Goal: Task Accomplishment & Management: Use online tool/utility

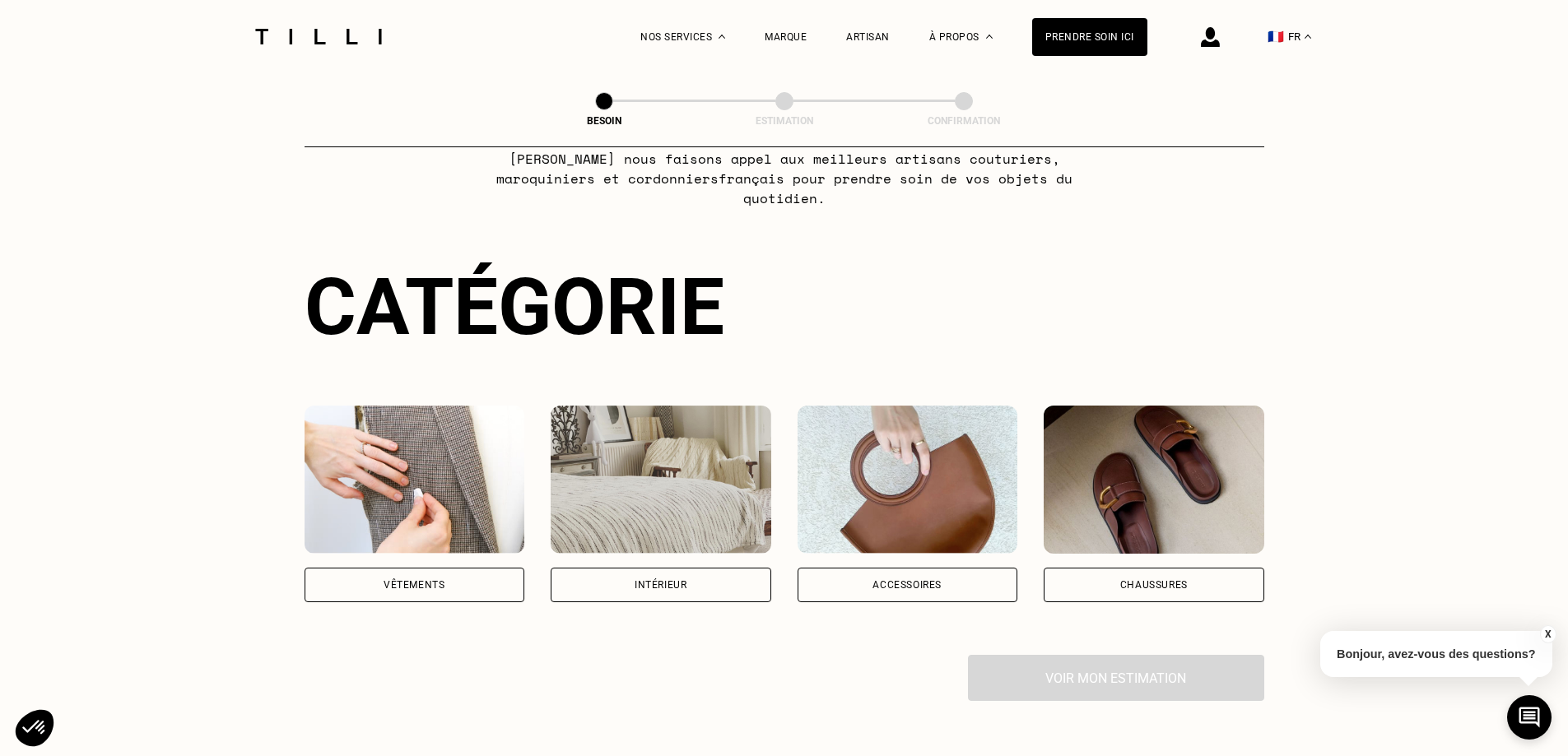
scroll to position [165, 0]
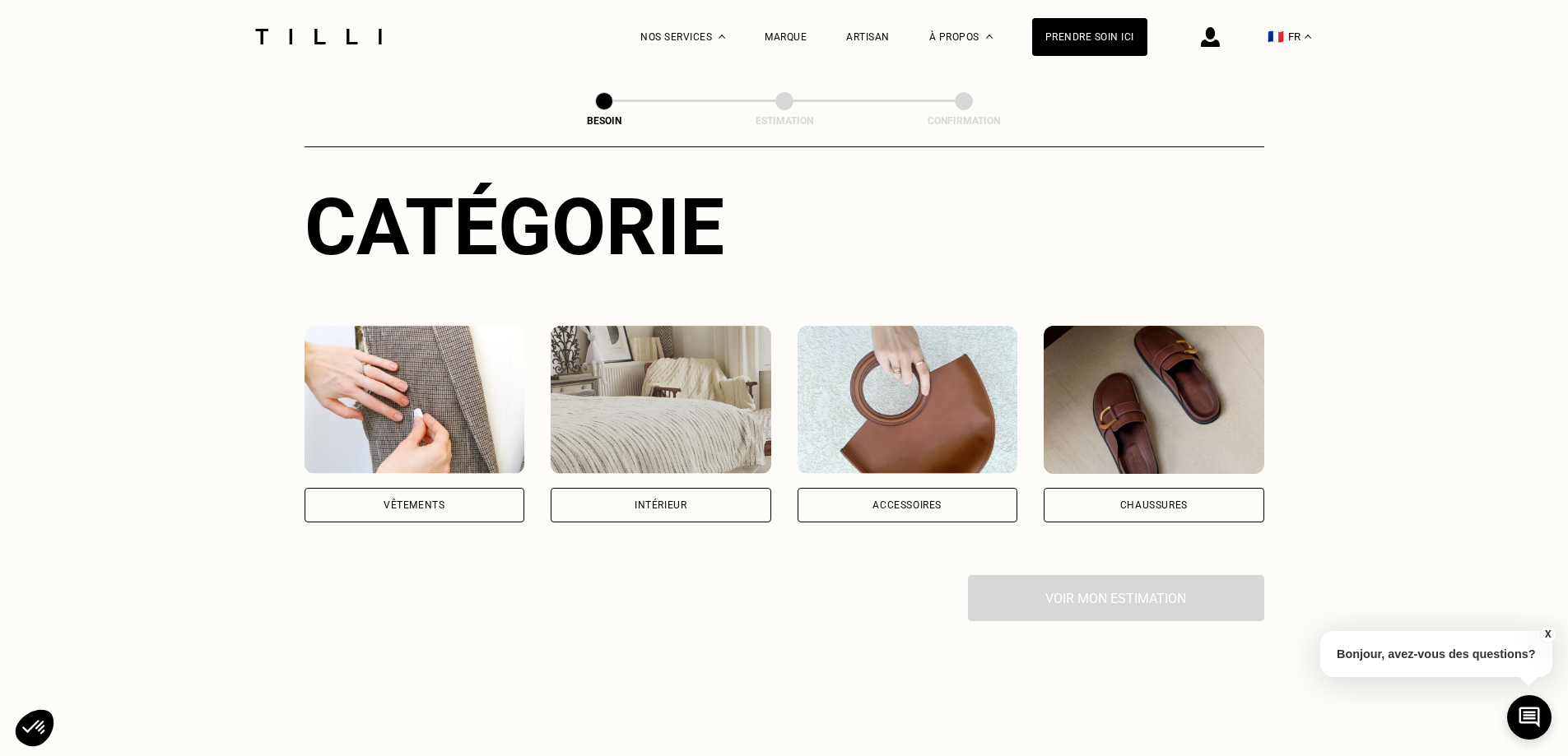
click at [470, 490] on div "Vêtements" at bounding box center [415, 505] width 221 height 35
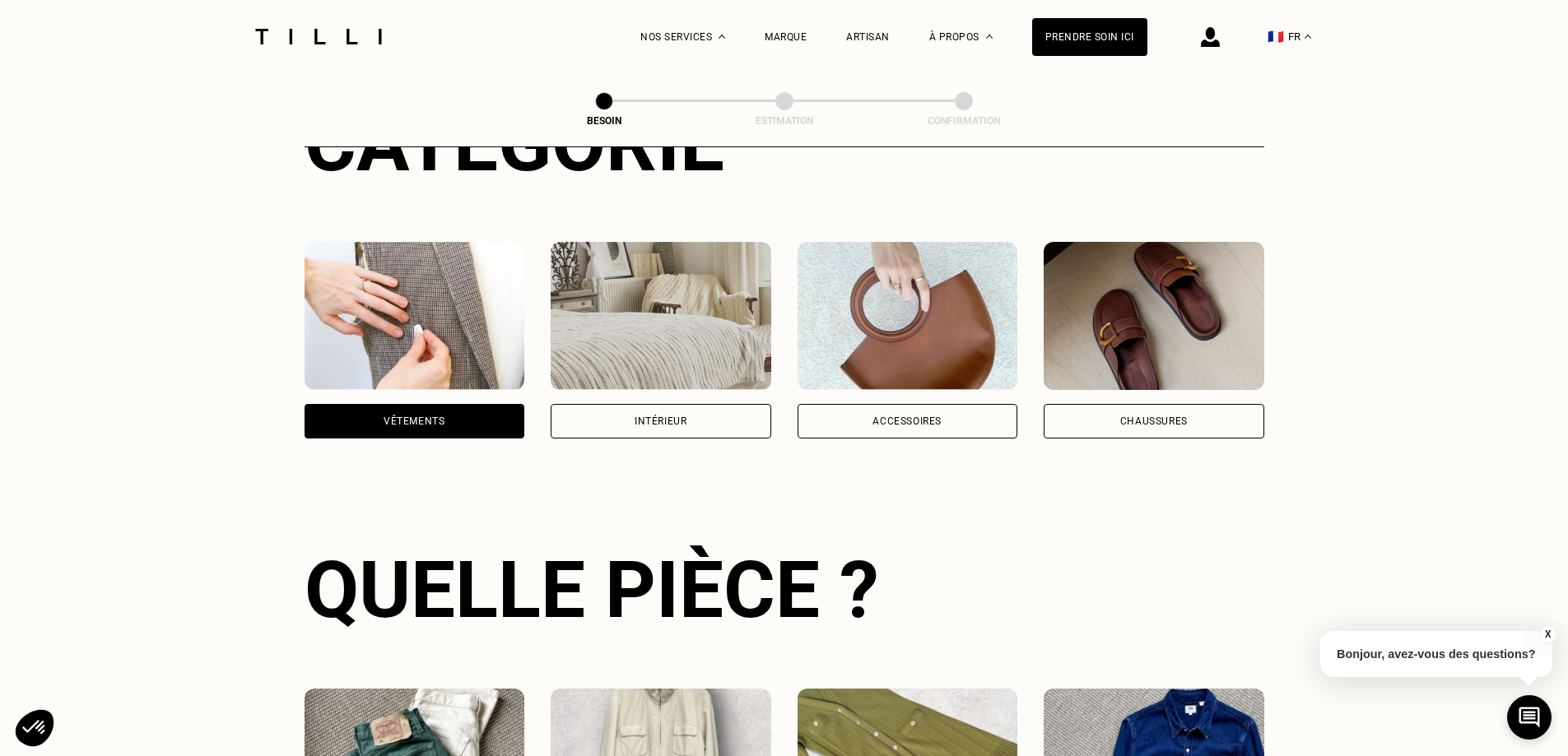
scroll to position [619, 0]
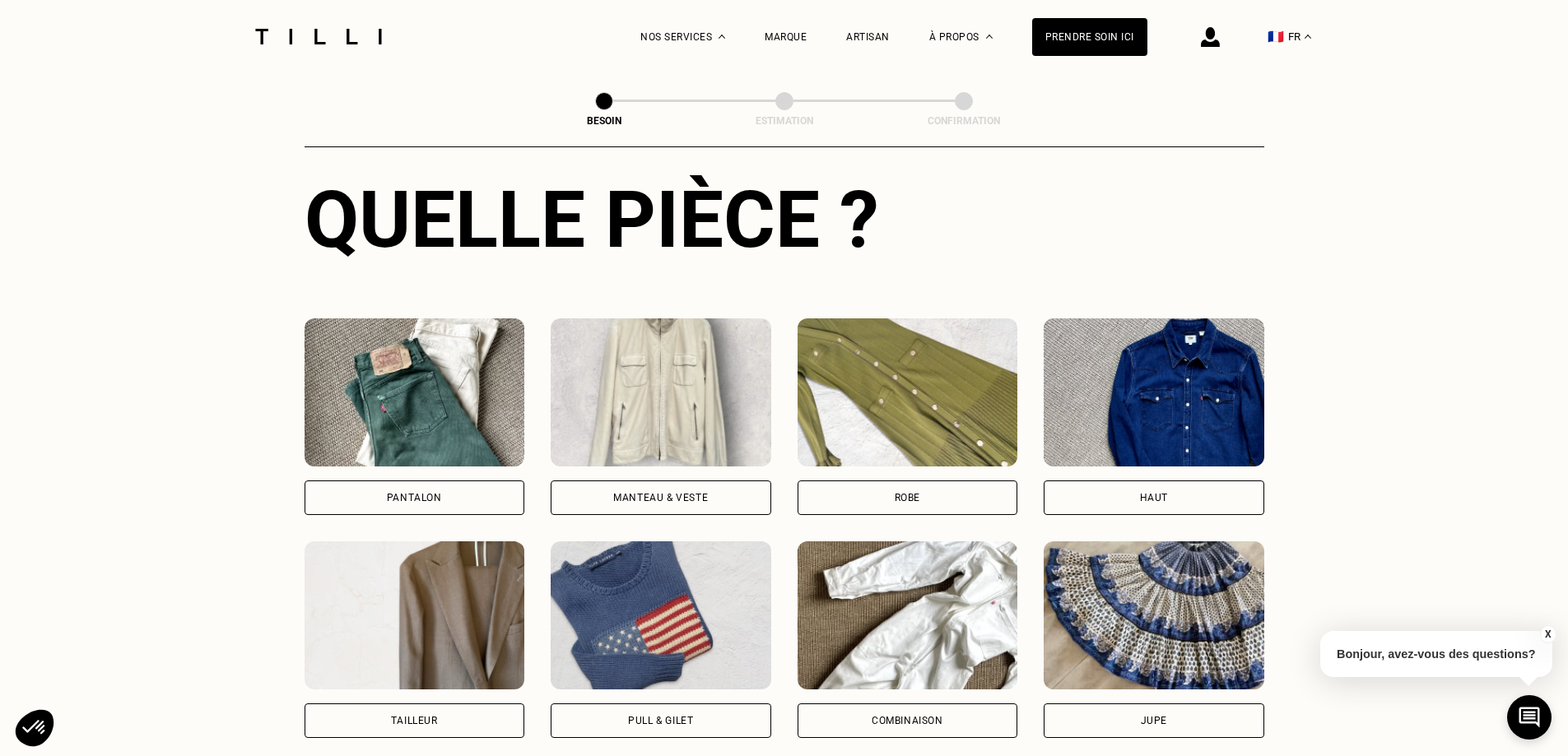
click at [460, 481] on div "Pantalon" at bounding box center [415, 498] width 221 height 35
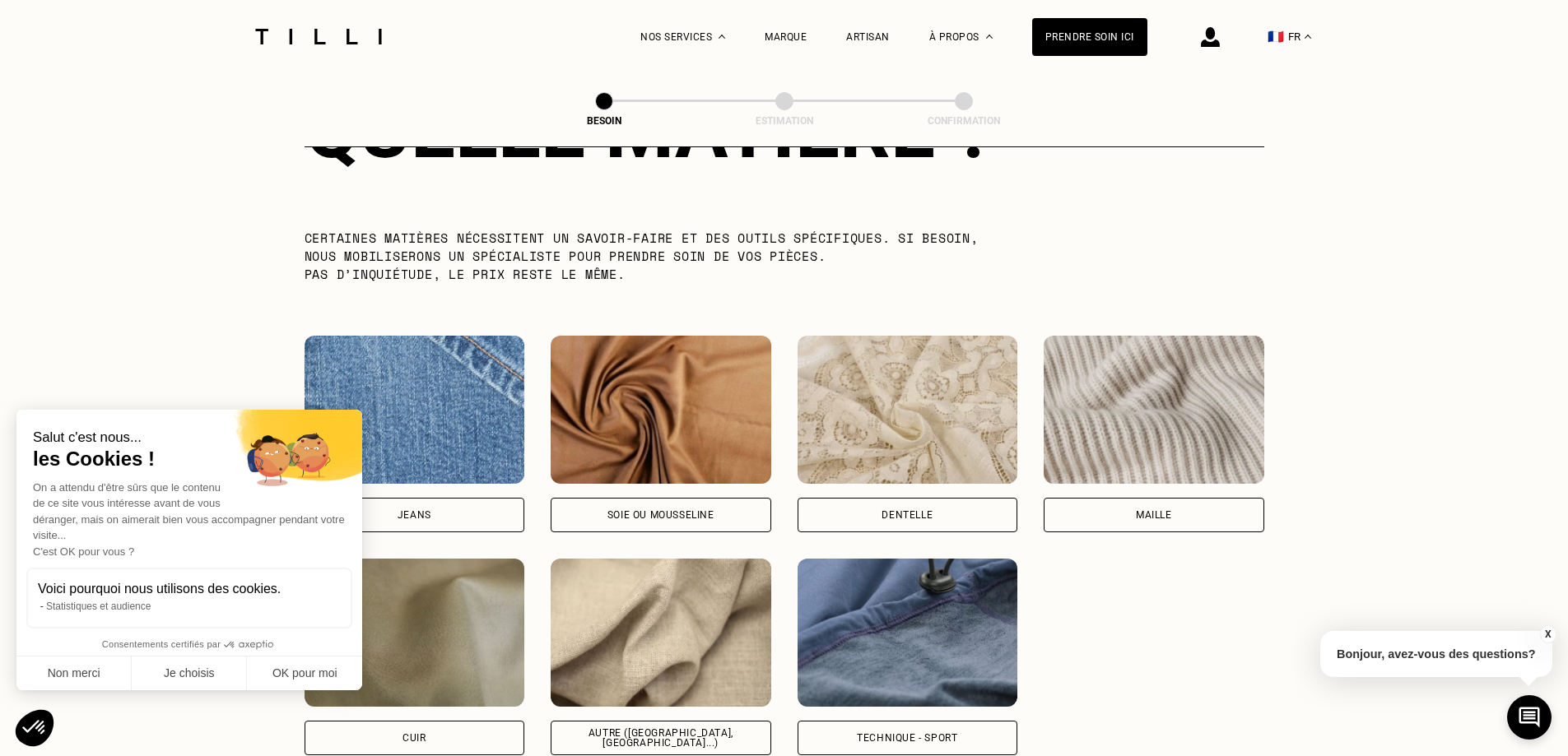
scroll to position [1680, 0]
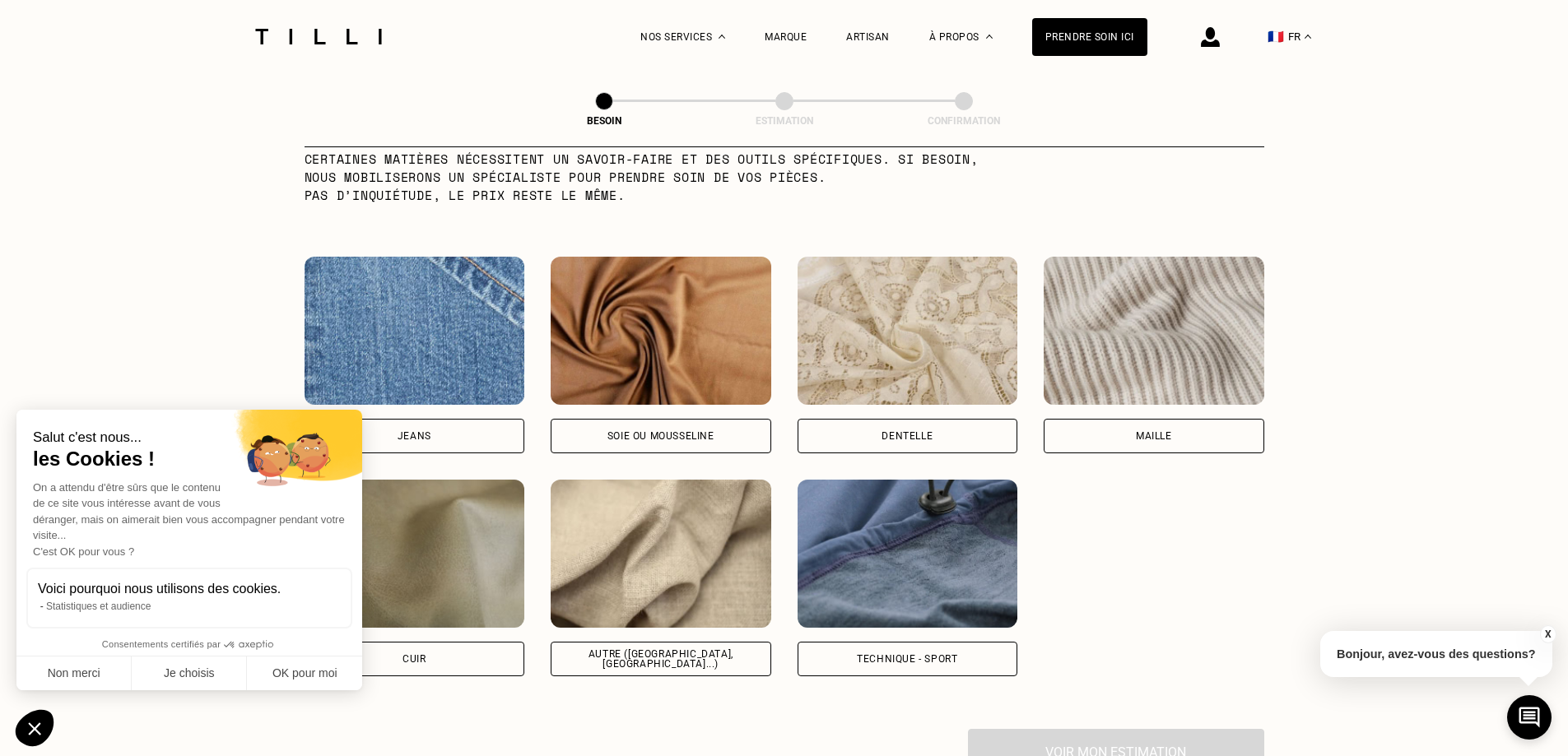
click at [729, 642] on div "Autre ([GEOGRAPHIC_DATA], [GEOGRAPHIC_DATA]...)" at bounding box center [661, 659] width 221 height 35
select select "FR"
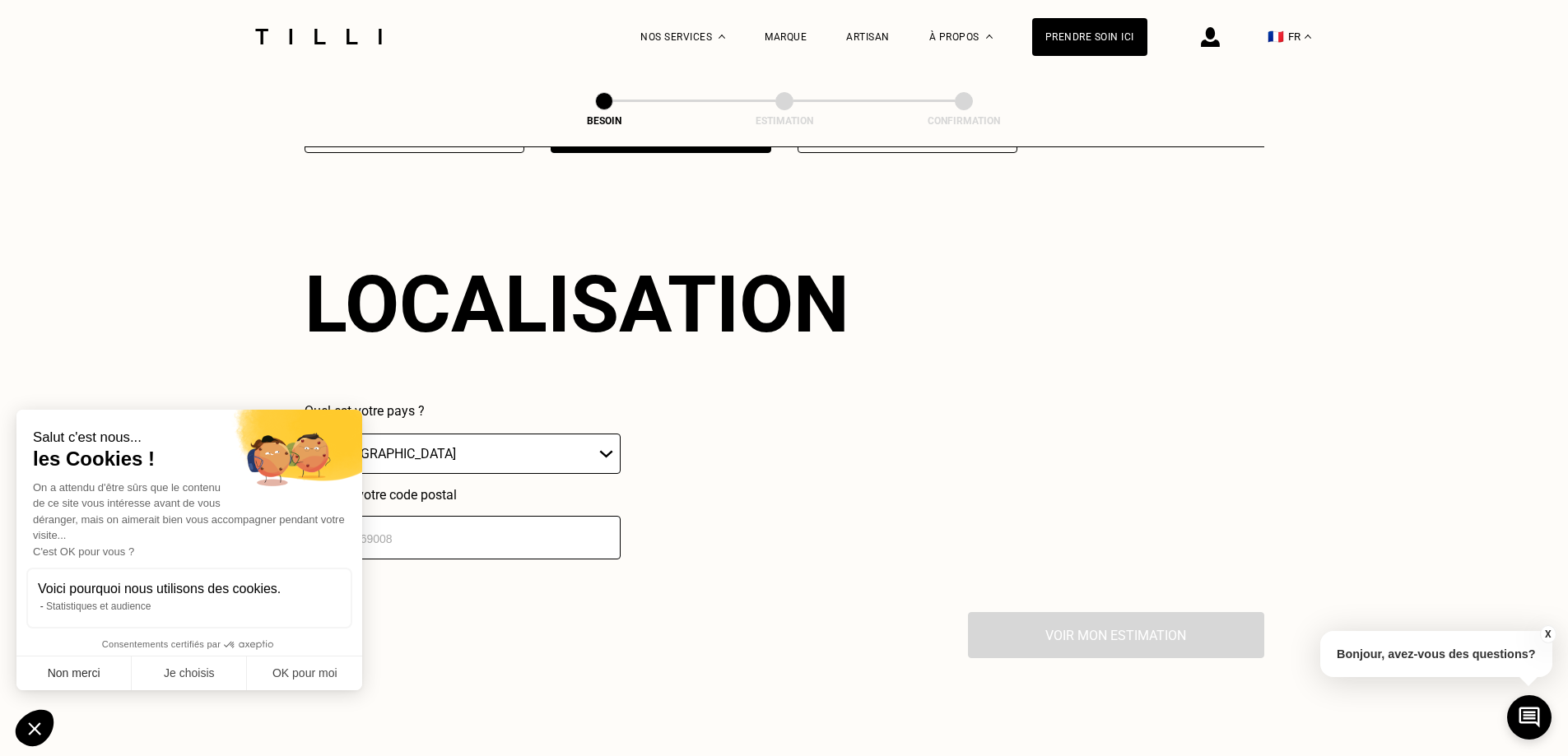
scroll to position [2213, 0]
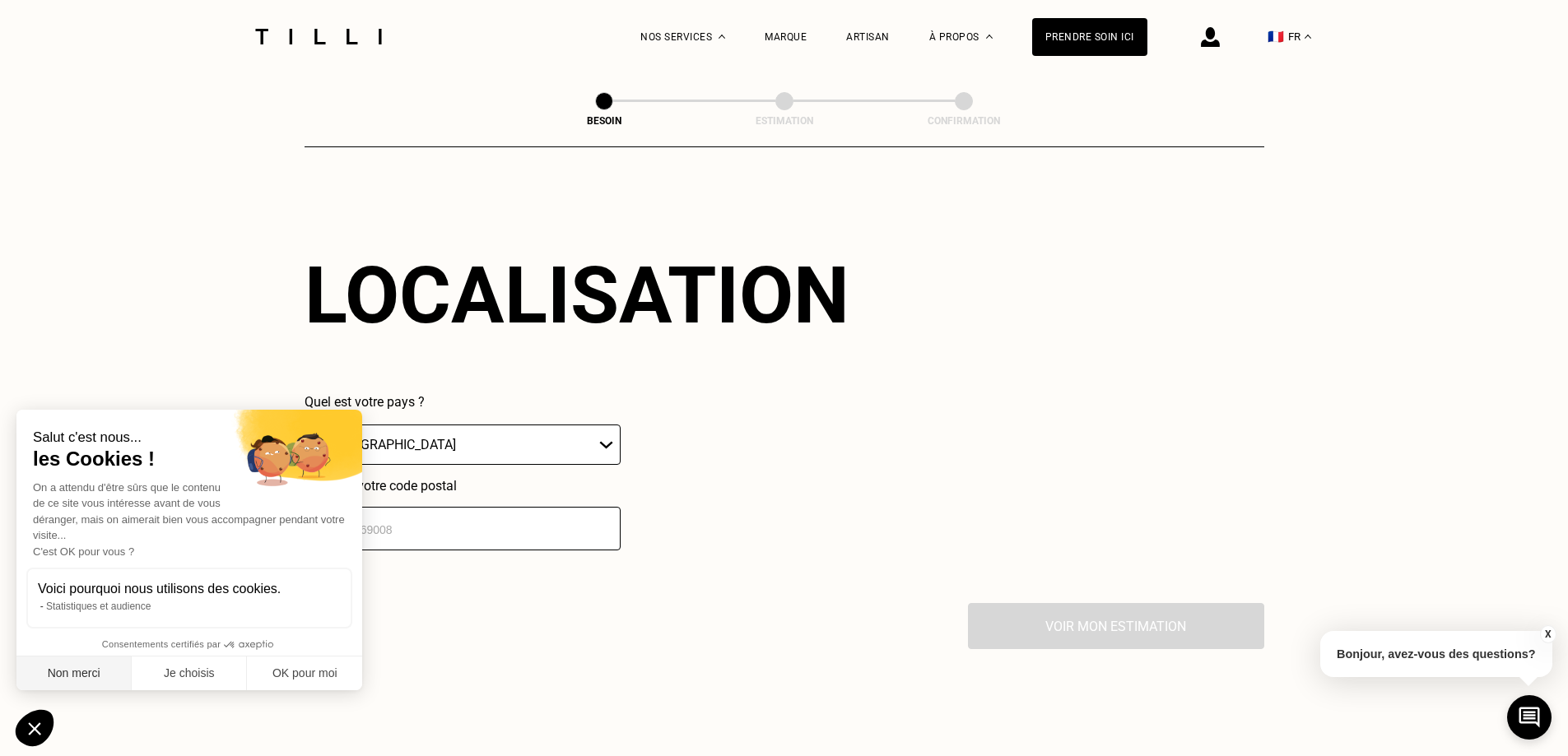
click at [76, 678] on button "Non merci" at bounding box center [74, 675] width 115 height 35
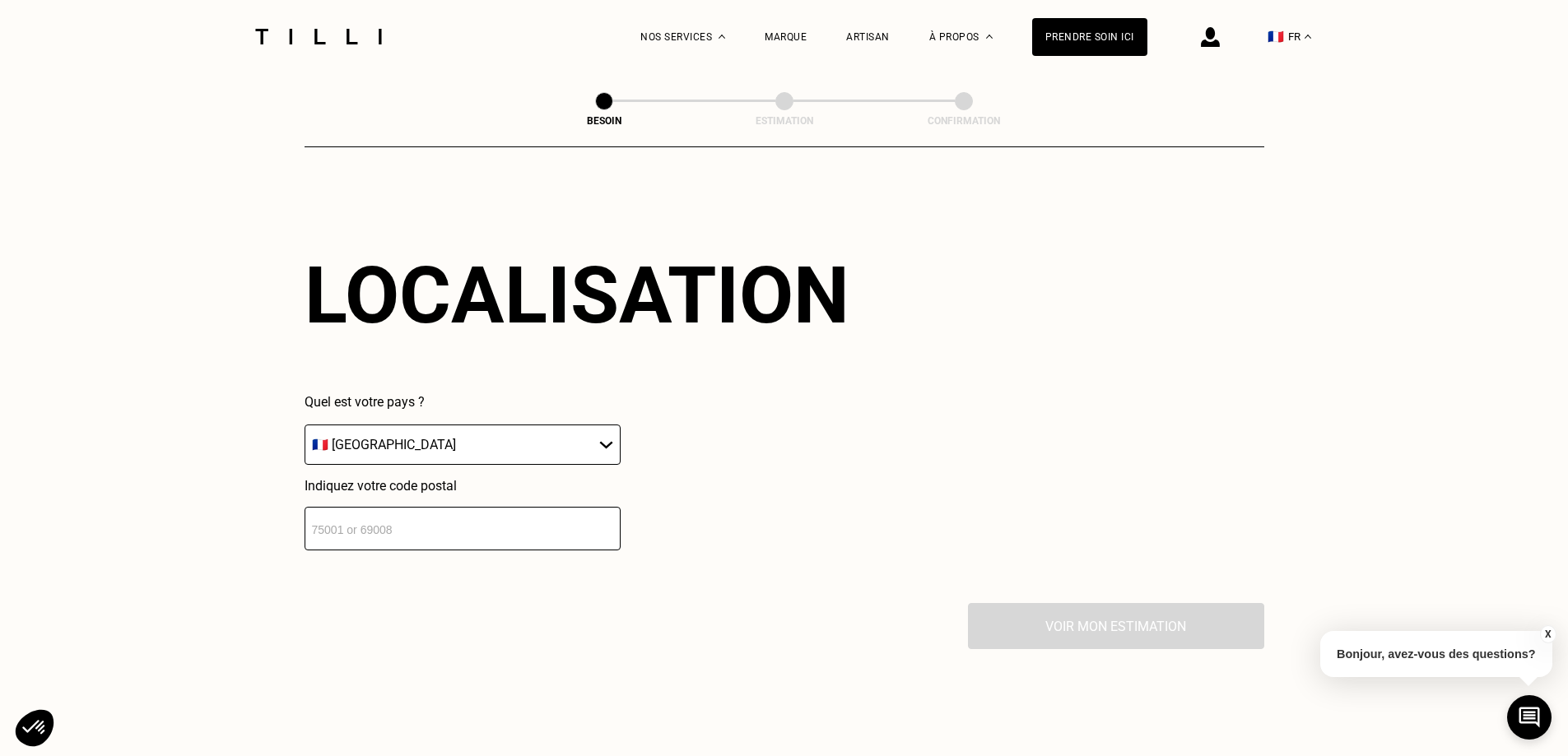
click at [437, 516] on input "number" at bounding box center [462, 529] width 316 height 44
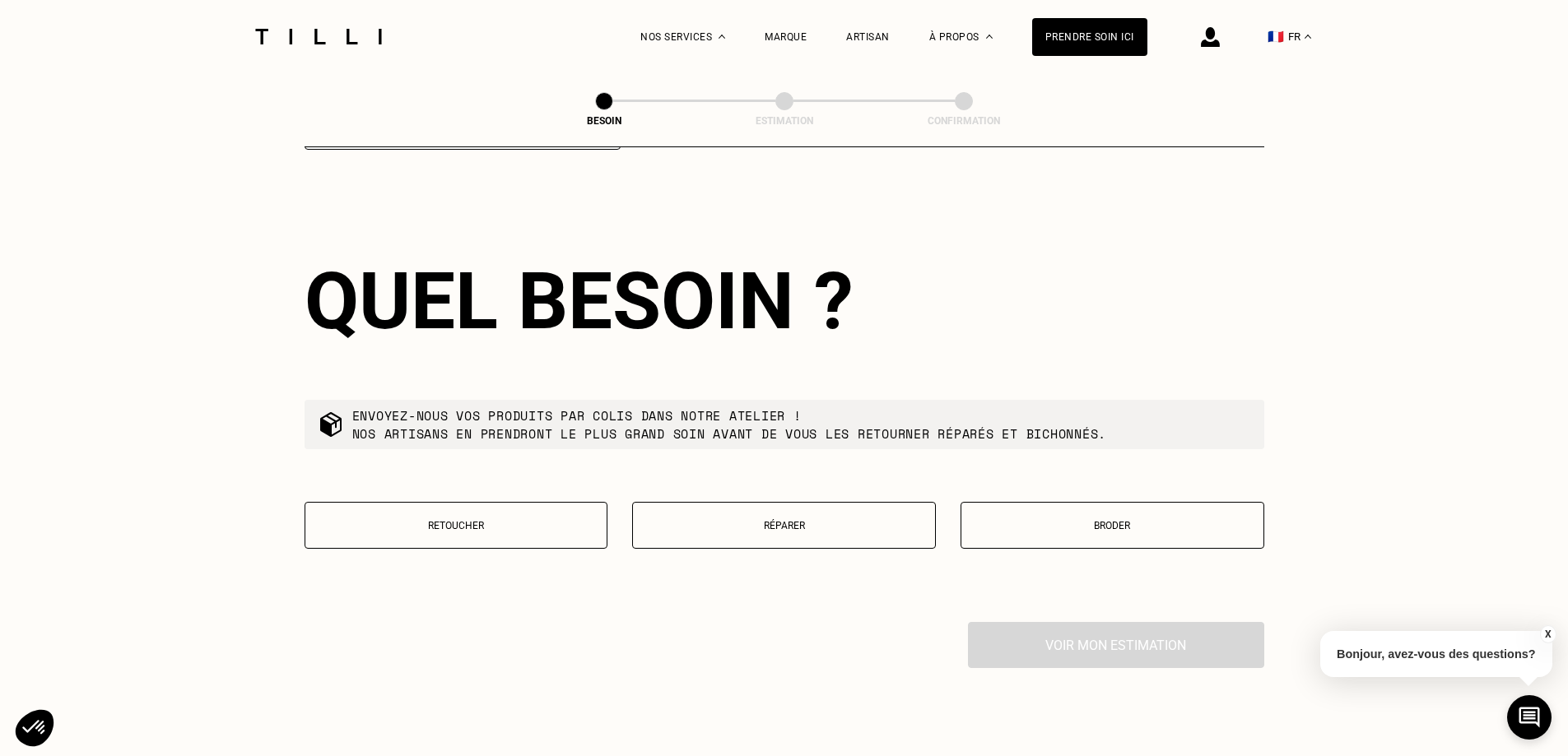
scroll to position [2622, 0]
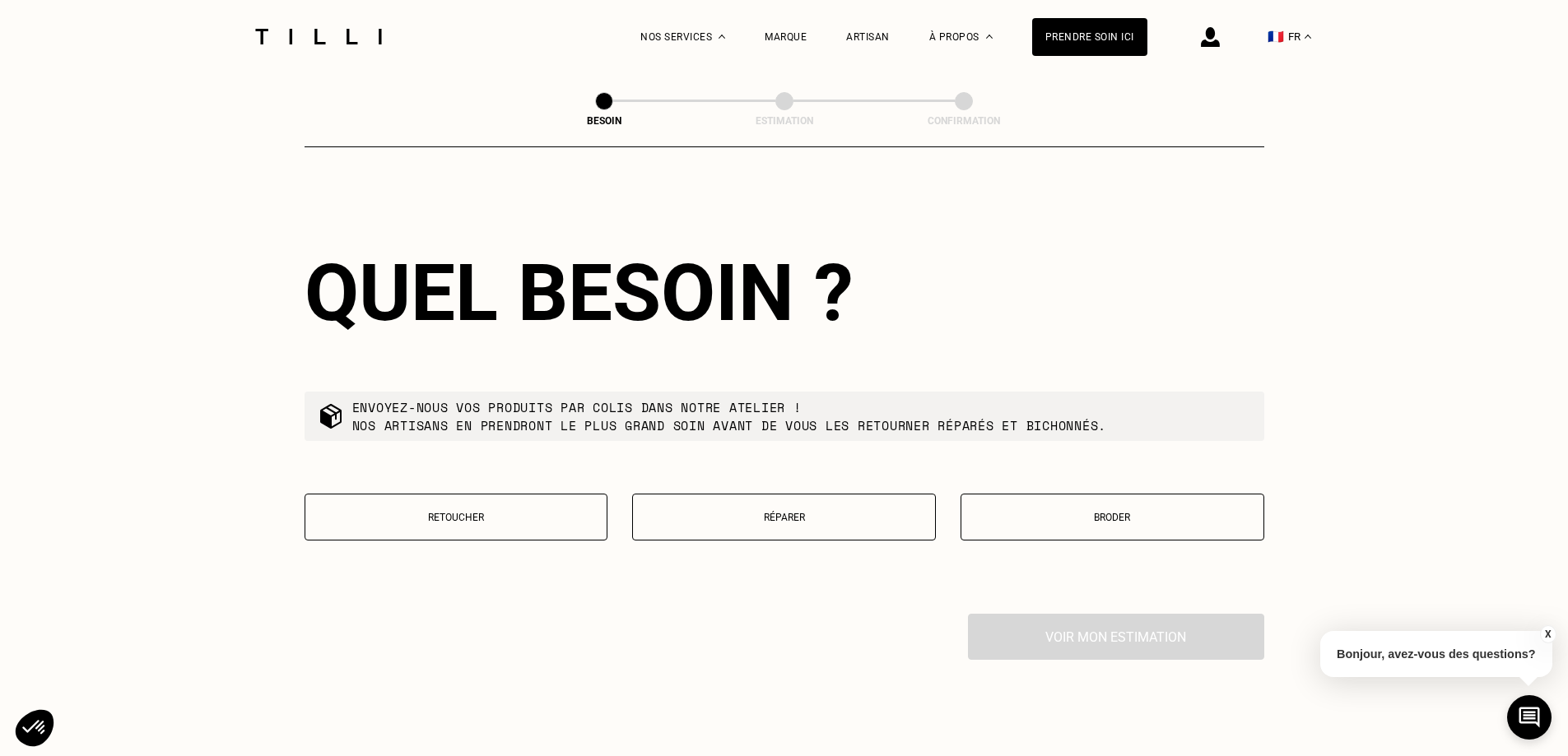
type input "94370"
click at [437, 516] on button "Retoucher" at bounding box center [457, 516] width 304 height 47
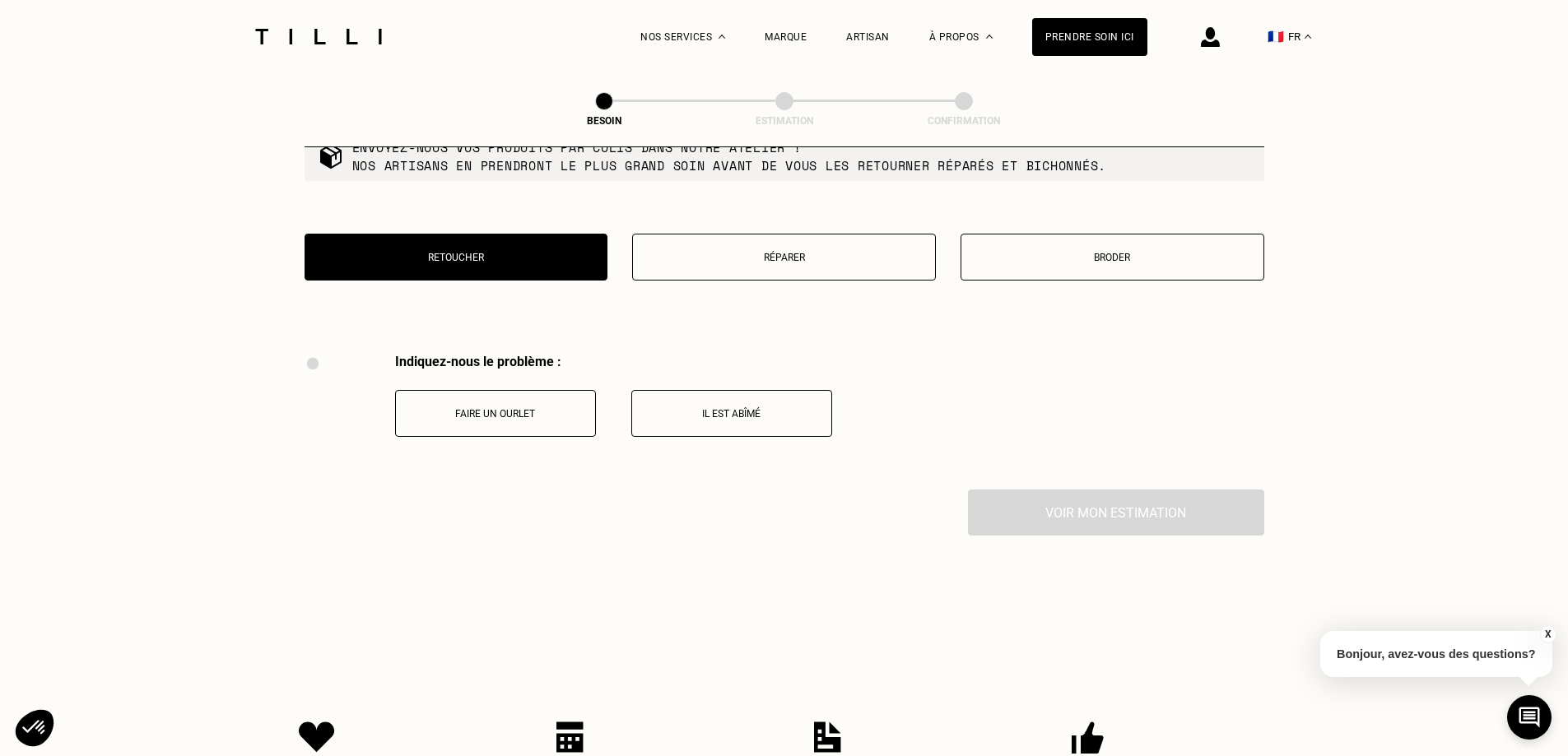
scroll to position [2879, 0]
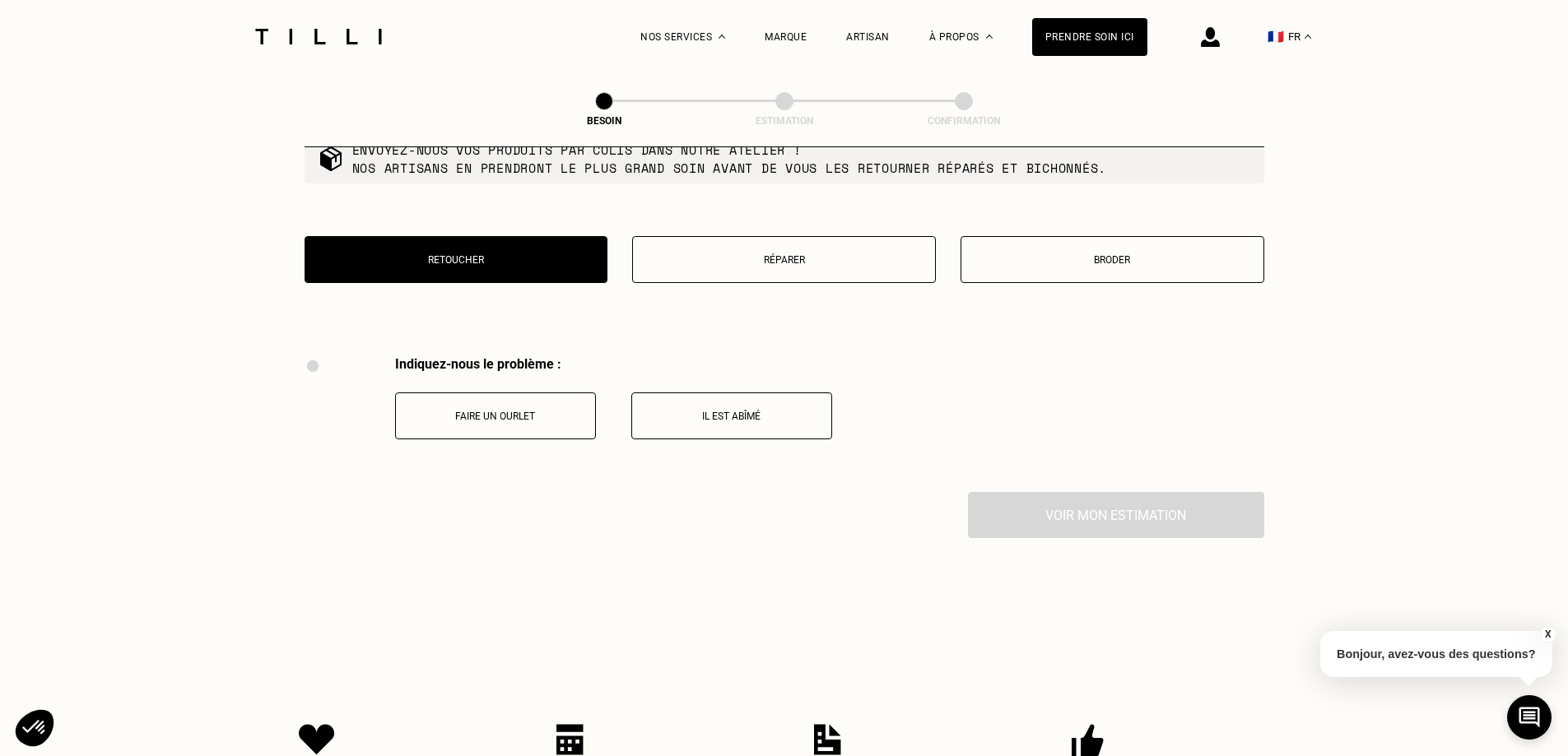
click at [872, 239] on button "Réparer" at bounding box center [784, 259] width 304 height 47
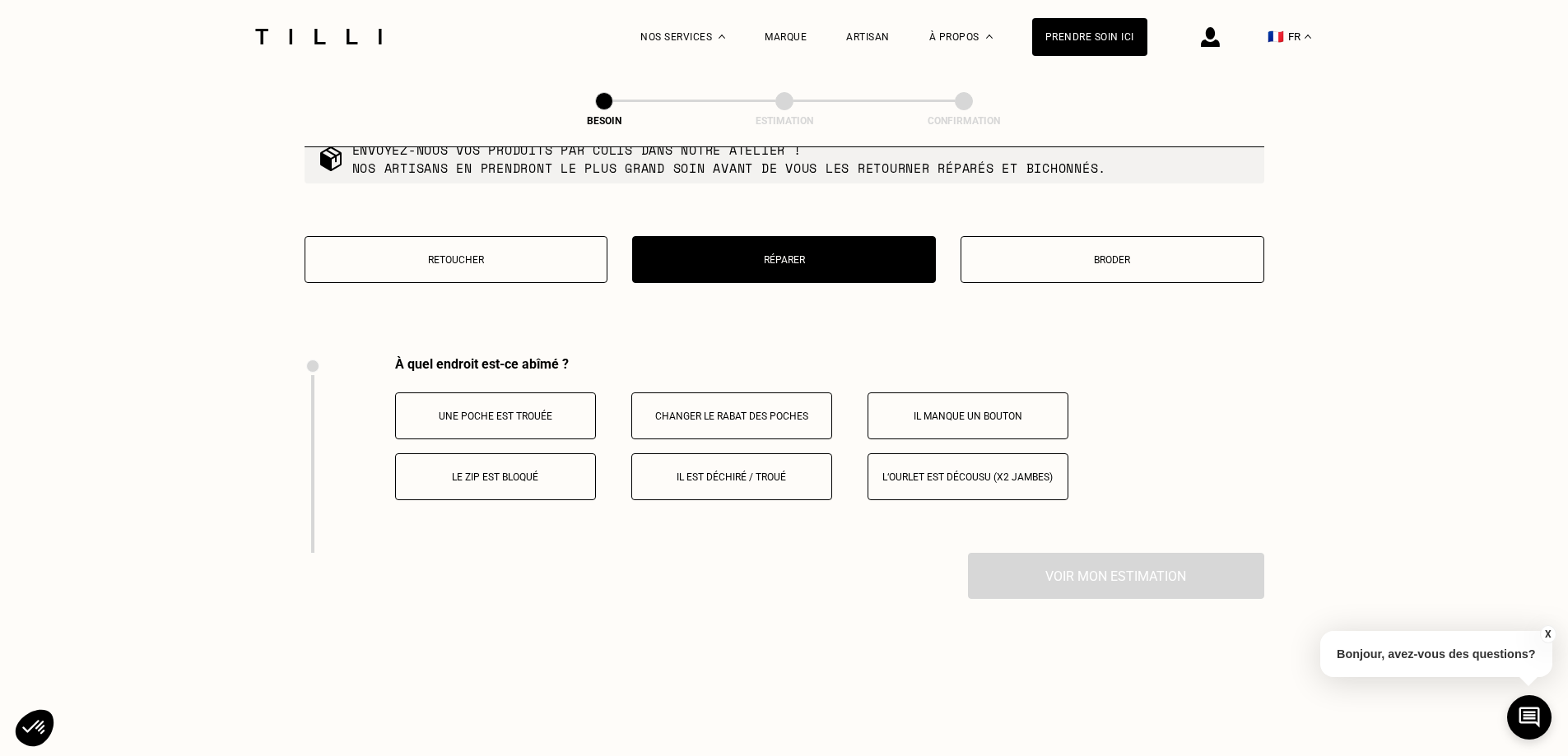
click at [581, 241] on button "Retoucher" at bounding box center [457, 259] width 304 height 47
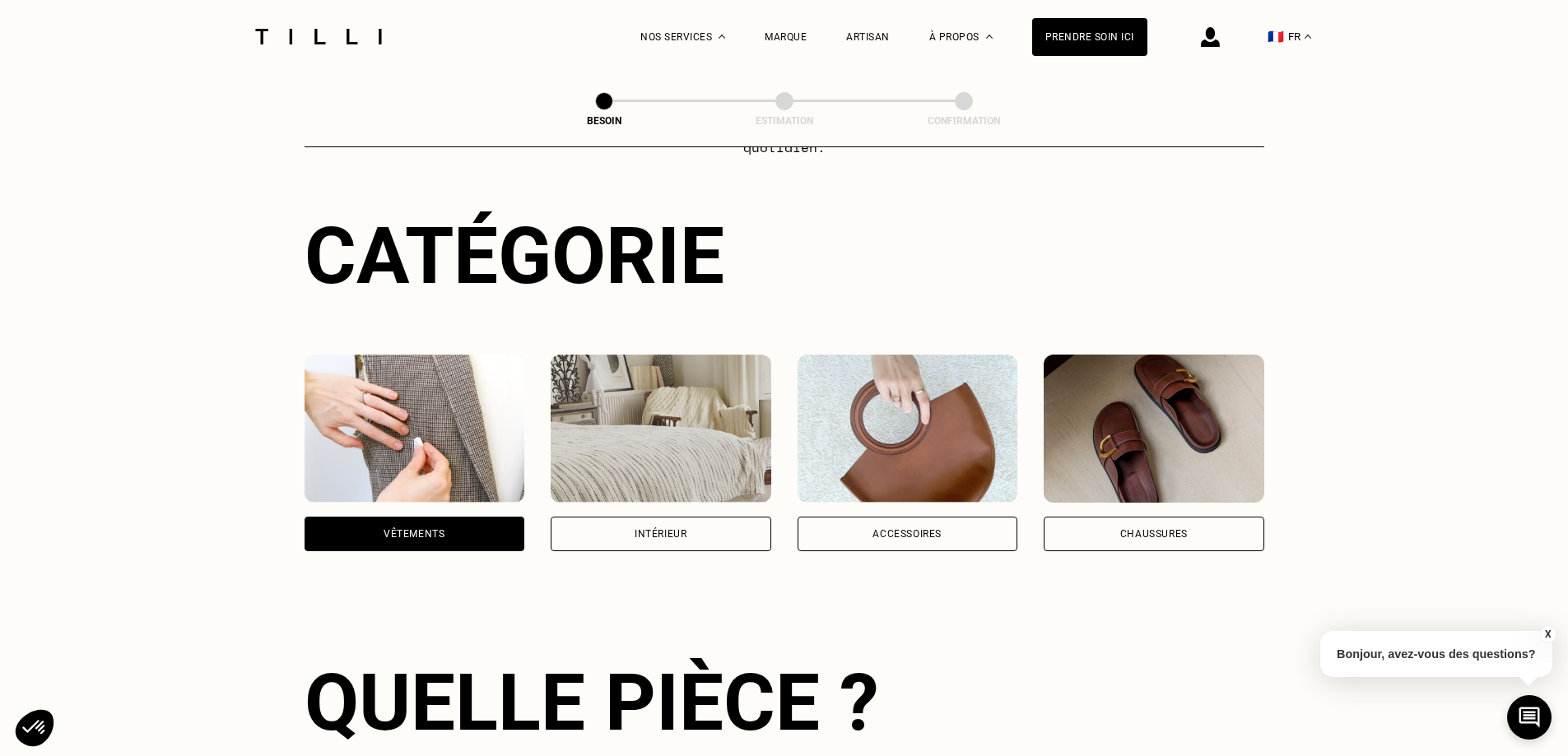
scroll to position [0, 0]
